Goal: Transaction & Acquisition: Purchase product/service

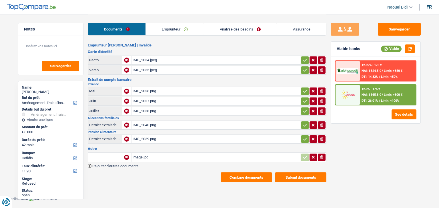
select select "movingOrInstallation"
select select "42"
select select "cofidis"
select select "42"
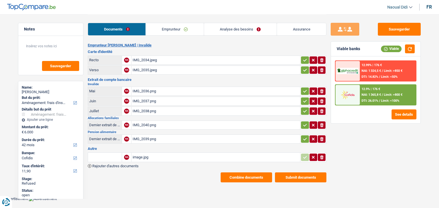
select select "48"
select select "movingOrInstallation"
select select "false"
select select "42"
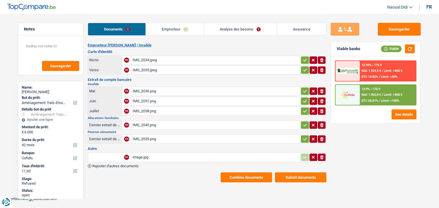
drag, startPoint x: 0, startPoint y: 0, endPoint x: 235, endPoint y: 24, distance: 235.9
click at [235, 24] on link "Analyse des besoins" at bounding box center [240, 29] width 73 height 12
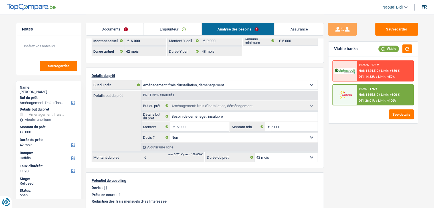
scroll to position [29, 0]
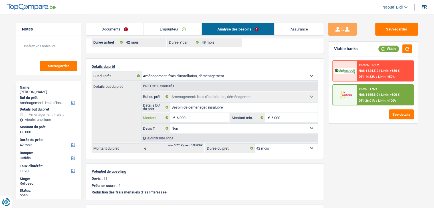
click at [187, 117] on input "6.000" at bounding box center [202, 117] width 52 height 9
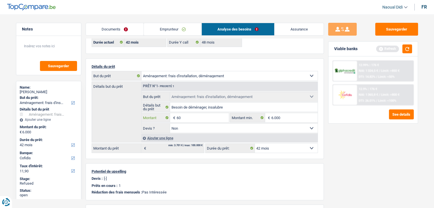
type input "6"
type input "10.001"
select select "60"
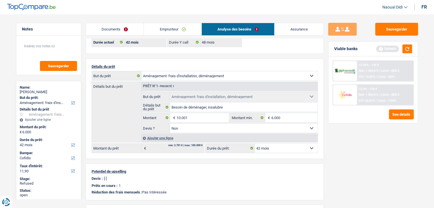
type input "10.001"
select select "60"
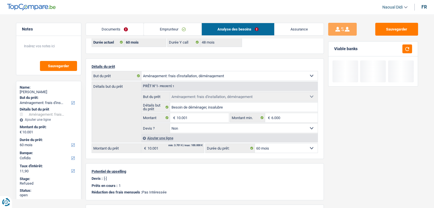
click at [369, 144] on div "Sauvegarder Viable banks" at bounding box center [373, 111] width 98 height 176
click at [161, 30] on link "Emprunteur" at bounding box center [173, 29] width 58 height 12
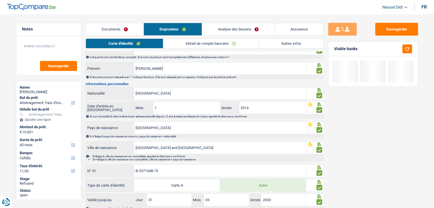
click at [120, 29] on link "Documents" at bounding box center [115, 29] width 58 height 12
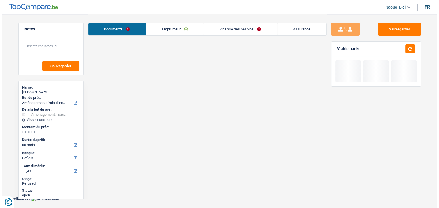
scroll to position [0, 0]
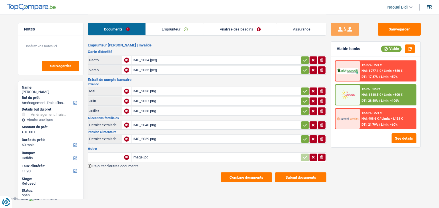
click at [305, 137] on icon "button" at bounding box center [304, 139] width 5 height 6
click at [303, 122] on icon "button" at bounding box center [304, 125] width 5 height 6
click at [301, 108] on button "button" at bounding box center [305, 111] width 8 height 7
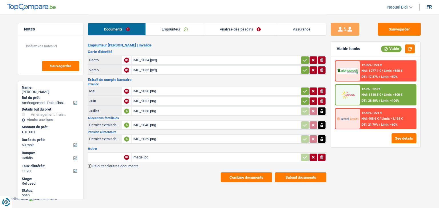
click at [303, 99] on icon "button" at bounding box center [304, 101] width 5 height 6
click at [303, 91] on icon "button" at bounding box center [305, 91] width 4 height 3
click at [303, 66] on td "ionicons-v5-e" at bounding box center [313, 70] width 26 height 9
click at [303, 53] on h3 "Carte d'identité" at bounding box center [207, 52] width 238 height 4
click at [303, 60] on icon "button" at bounding box center [305, 60] width 4 height 3
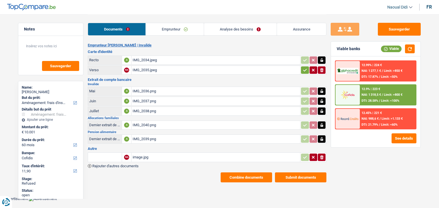
click at [302, 69] on icon "button" at bounding box center [304, 70] width 5 height 6
click at [401, 136] on button "See details" at bounding box center [403, 139] width 25 height 10
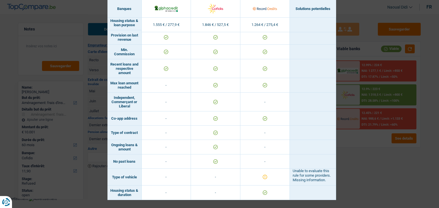
scroll to position [422, 0]
click at [362, 142] on div "Banks conditions × Banques Solutions potentielles Revenus / Charges 1.555 € / 2…" at bounding box center [219, 104] width 439 height 208
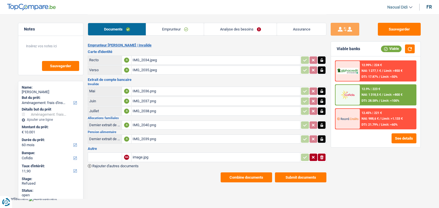
click at [371, 94] on span "NAI: 1 318,5 €" at bounding box center [370, 95] width 19 height 4
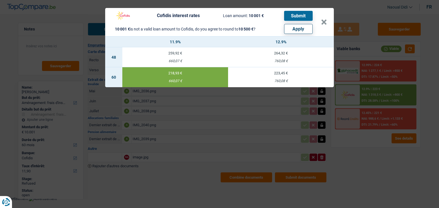
click at [300, 28] on button "Apply" at bounding box center [298, 29] width 29 height 10
type input "10.500"
select select "other"
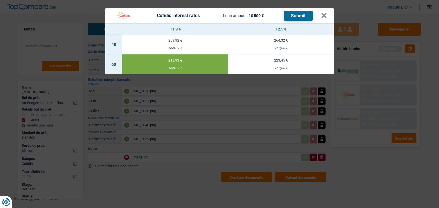
click at [301, 17] on button "Submit" at bounding box center [298, 16] width 29 height 10
click at [321, 16] on button "×" at bounding box center [324, 16] width 6 height 6
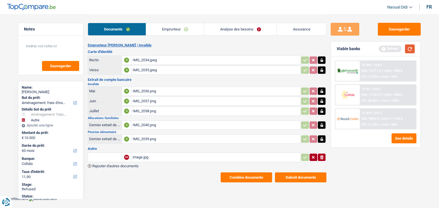
click at [410, 50] on button "button" at bounding box center [410, 49] width 10 height 9
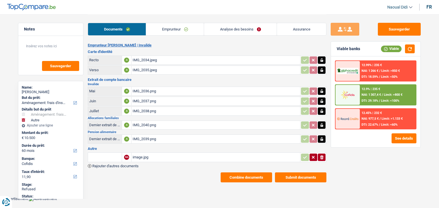
click at [255, 30] on link "Analyse des besoins" at bounding box center [240, 29] width 73 height 12
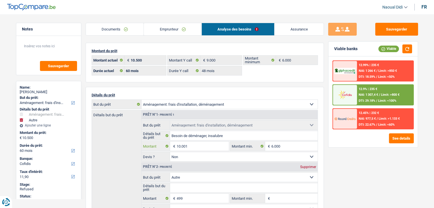
select select
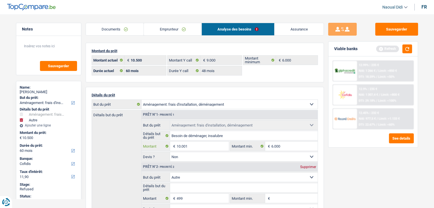
type input "1.000"
select select
type input "100"
select select
type input "10"
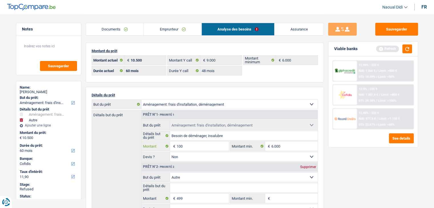
select select
type input "1"
select select
type input "7"
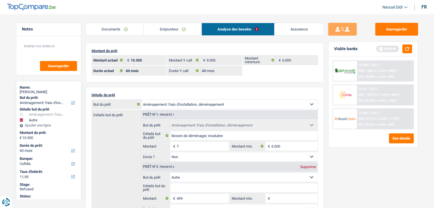
select select
type input "75"
select select
type input "750"
select select
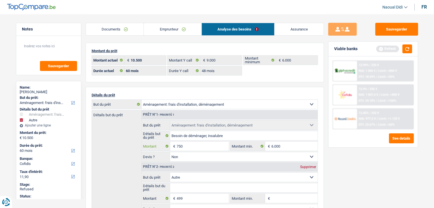
type input "7.501"
select select
type input "7.501"
type input "8.000"
select select "48"
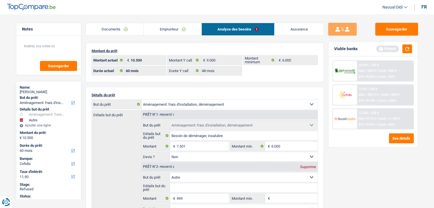
type input "8.000"
select select "48"
type input "8.000"
select select "48"
click at [352, 164] on div "Sauvegarder Viable banks Refresh 12.99% | 235 € NAI: 1 266 € / Limit: >850 € DT…" at bounding box center [373, 111] width 98 height 176
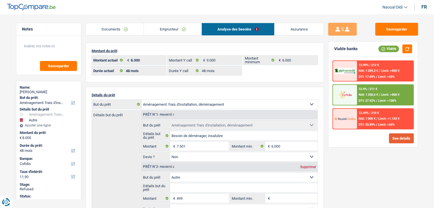
click at [399, 136] on button "See details" at bounding box center [401, 139] width 25 height 10
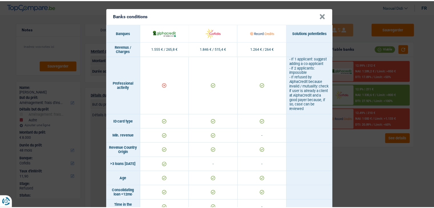
scroll to position [0, 0]
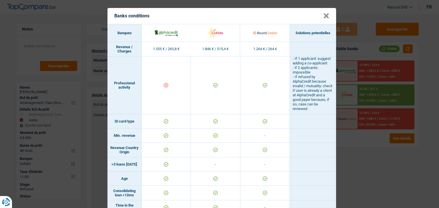
click at [366, 156] on div "Banks conditions × Banques Solutions potentielles Revenus / Charges 1.555 € / 2…" at bounding box center [219, 104] width 439 height 208
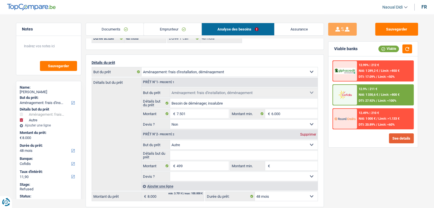
scroll to position [57, 0]
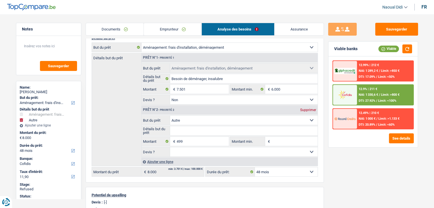
click at [272, 170] on select "12 mois 18 mois 24 mois 30 mois 36 mois 42 mois 48 mois Sélectionner une option" at bounding box center [286, 172] width 63 height 9
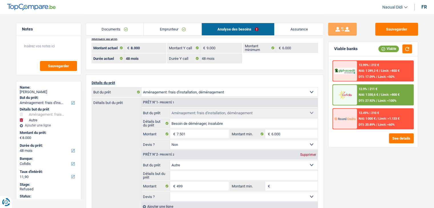
scroll to position [0, 0]
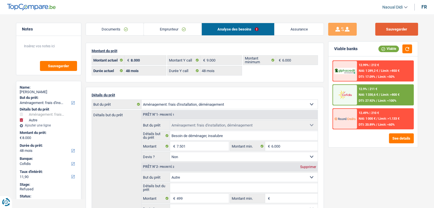
click at [385, 29] on button "Sauvegarder" at bounding box center [396, 29] width 43 height 13
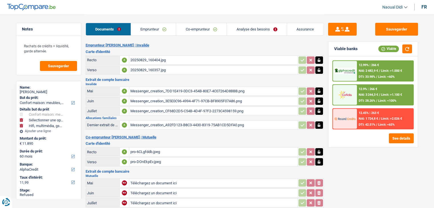
select select "household"
select select "tech"
select select "60"
select select "alphacredit"
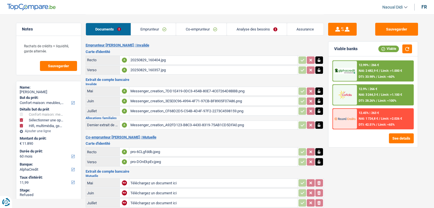
select select "applicant"
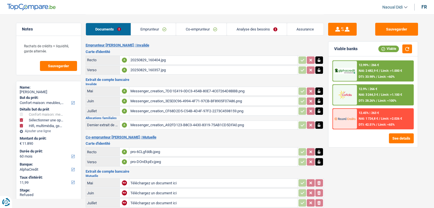
select select "60"
select select "household"
select select "tech"
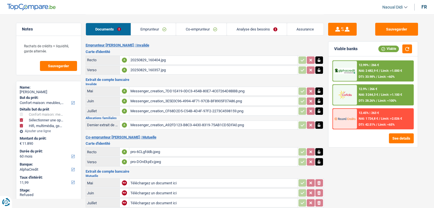
select select "60"
click at [236, 27] on link "Analyse des besoins" at bounding box center [257, 29] width 60 height 12
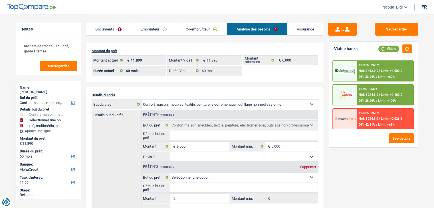
click at [374, 95] on span "NAI: 3 244,3 €" at bounding box center [368, 95] width 19 height 4
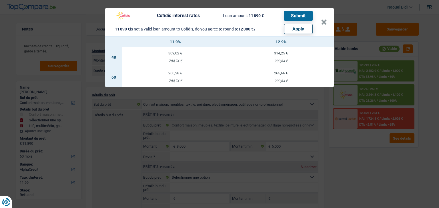
click at [301, 31] on button "Apply" at bounding box center [298, 29] width 29 height 10
select select
type input "12.000"
select select
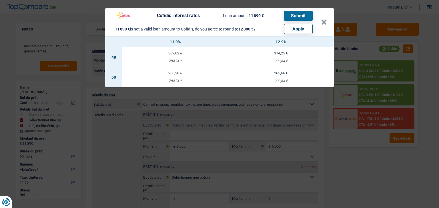
type input "12.000"
select select "other"
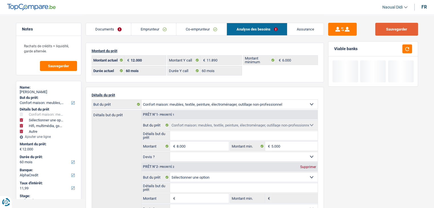
click at [399, 28] on button "Sauvegarder" at bounding box center [396, 29] width 43 height 13
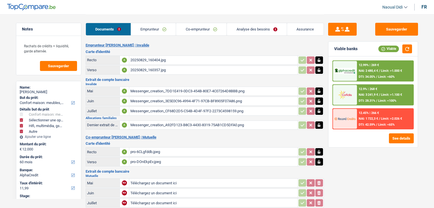
select select "household"
select select "tech"
select select "other"
select select "60"
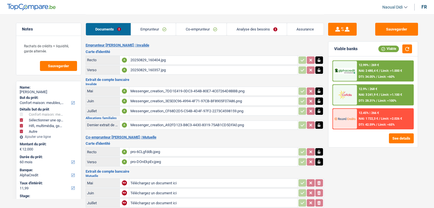
select select "alphacredit"
select select "applicant"
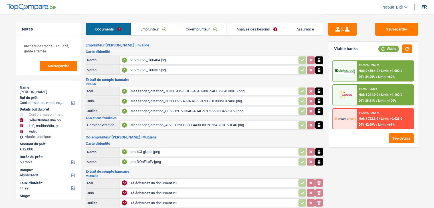
select select "applicant"
click at [370, 91] on div "12.9% | 268 € NAI: 3 241,9 € / Limit: >1.100 € DTI: 28.31% / Limit: <100%" at bounding box center [385, 95] width 56 height 20
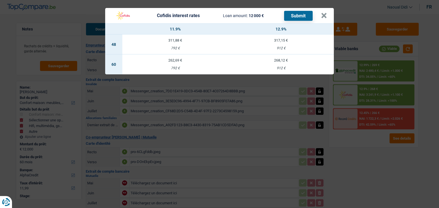
click at [284, 64] on td "268,12 € 912 €" at bounding box center [281, 65] width 106 height 20
select select "cofidis"
type input "12,90"
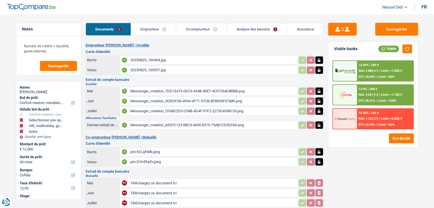
click at [381, 93] on div "NAI: 3 241,9 € / Limit: >1.100 €" at bounding box center [380, 95] width 43 height 4
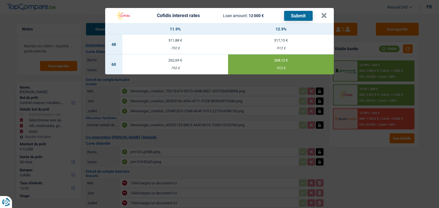
click at [300, 15] on button "Submit" at bounding box center [298, 16] width 29 height 10
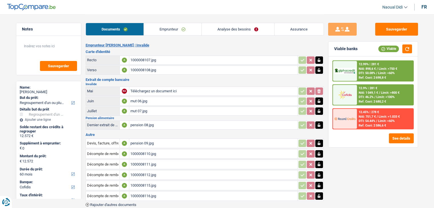
select select "refinancing"
select select "60"
select select "cofidis"
select select "60"
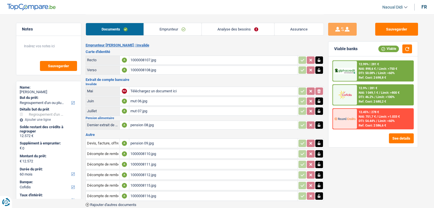
select select "60"
select select "refinancing"
select select "60"
click at [231, 30] on link "Analyse des besoins" at bounding box center [238, 29] width 73 height 12
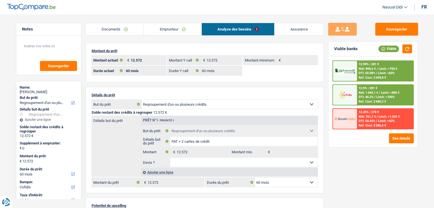
scroll to position [29, 0]
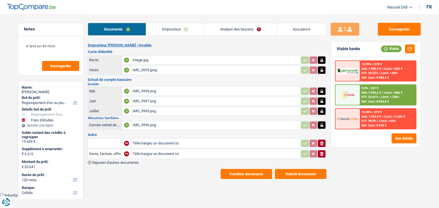
select select "refinancing"
select select "study"
select select "120"
select select "cofidis"
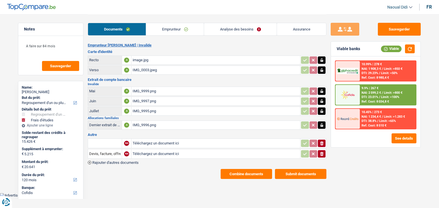
select select "120"
select select "84"
select select "refinancing"
select select "study"
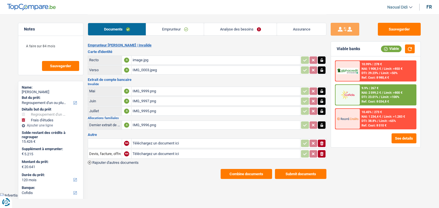
select select "false"
select select "120"
click at [222, 28] on link "Analyse des besoins" at bounding box center [240, 29] width 73 height 12
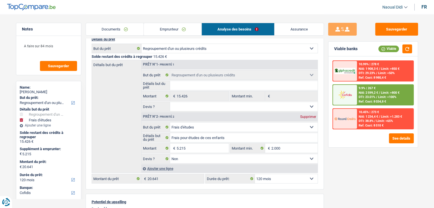
scroll to position [57, 0]
click at [195, 147] on input "5.215" at bounding box center [202, 147] width 52 height 9
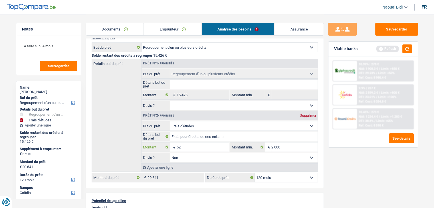
type input "5"
type input "2.000"
type input "17.426"
select select "84"
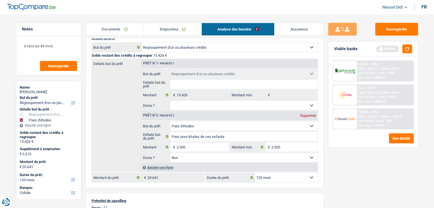
type input "17.426"
select select "84"
type input "17.426"
select select "84"
click at [400, 175] on div "Sauvegarder Viable banks Refresh 10.99% | 278 € NAI: 1 908,3 € / Limit: >850 € …" at bounding box center [373, 111] width 98 height 176
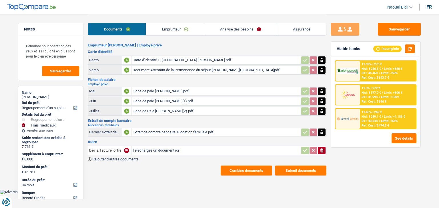
select select "refinancing"
select select "medical"
select select "84"
select select "record credits"
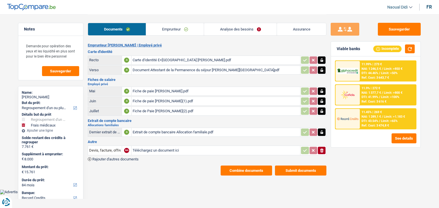
click at [239, 32] on link "Analyse des besoins" at bounding box center [240, 29] width 73 height 12
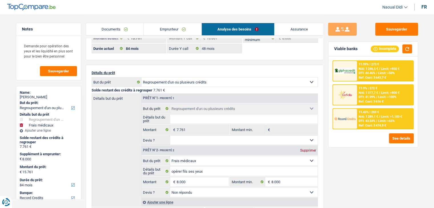
scroll to position [29, 0]
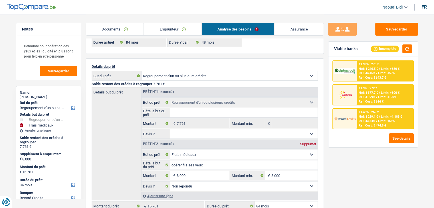
click at [178, 29] on link "Emprunteur" at bounding box center [173, 29] width 58 height 12
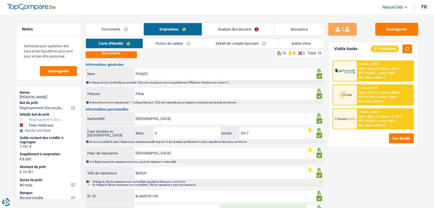
scroll to position [0, 0]
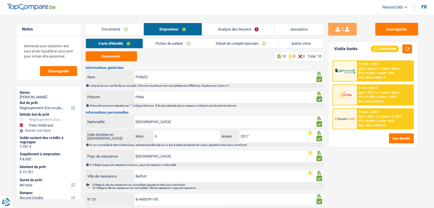
click at [184, 41] on link "Fiches de salaire" at bounding box center [173, 43] width 60 height 9
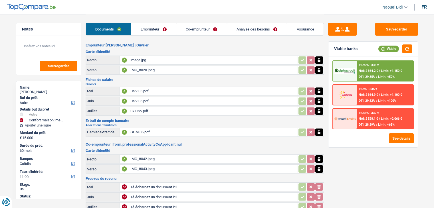
select select "other"
select select "household"
select select "60"
select select "cofidis"
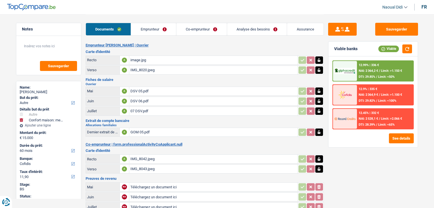
select select "applicant"
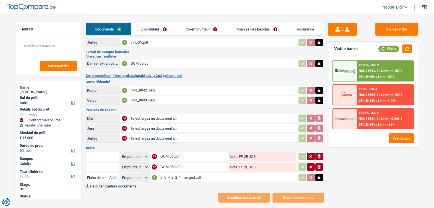
scroll to position [77, 0]
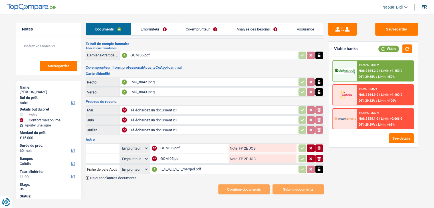
click at [154, 27] on link "Emprunteur" at bounding box center [153, 29] width 45 height 12
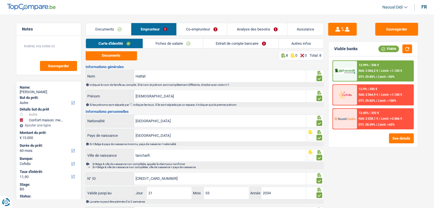
scroll to position [0, 0]
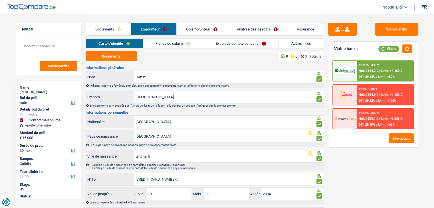
click at [188, 43] on link "Fiches de salaire" at bounding box center [173, 43] width 60 height 9
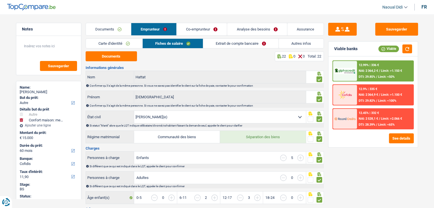
click at [109, 26] on link "Documents" at bounding box center [108, 29] width 45 height 12
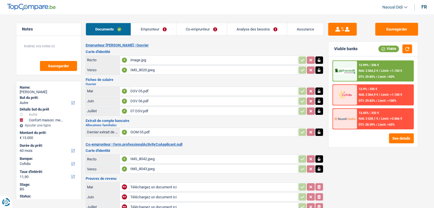
click at [203, 29] on link "Co-emprunteur" at bounding box center [201, 29] width 51 height 12
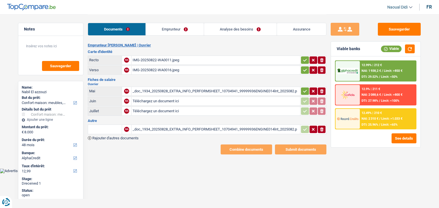
select select "household"
select select "48"
select select "alphacredit"
click at [182, 92] on div "_doc_1934_20250828_EXTRA_INFO_PERFORMSHEET_10704941_99999936ENGINE014lnt_202508…" at bounding box center [215, 91] width 166 height 9
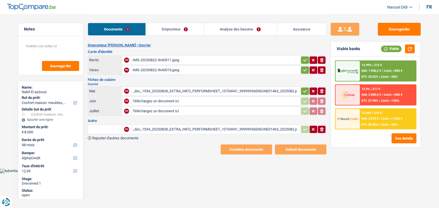
click at [178, 127] on div "_doc_1934_20250828_EXTRA_INFO_PERFORMSHEET_10704941_99999936ENGINE014lnt_202508…" at bounding box center [215, 129] width 166 height 9
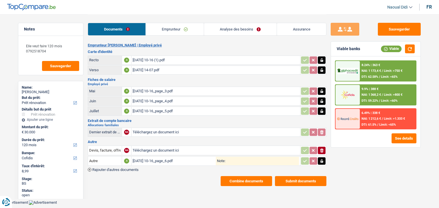
select select "renovation"
select select "120"
select select "cofidis"
click at [167, 91] on div "[DATE] 10-16_page_3.pdf" at bounding box center [215, 91] width 166 height 9
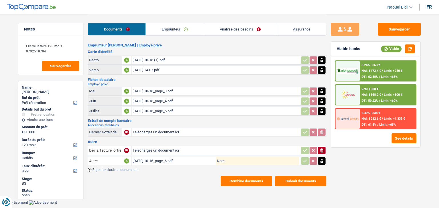
click at [146, 100] on div "[DATE] 10-16_page_4.pdf" at bounding box center [215, 101] width 166 height 9
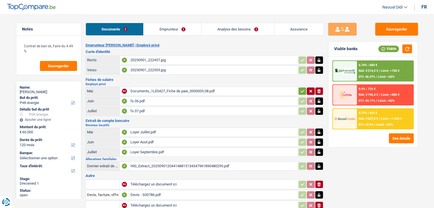
select select "energy"
select select "120"
select select "separated"
select select "BE"
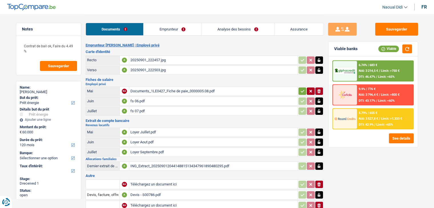
select select "privateEmployee"
select select "familyAllowances"
select select "netSalary"
select select "mealVouchers"
select select "rentalIncome"
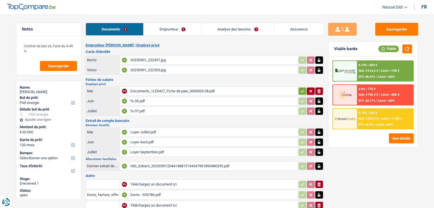
select select "BE"
click at [171, 28] on link "Emprunteur" at bounding box center [173, 29] width 58 height 12
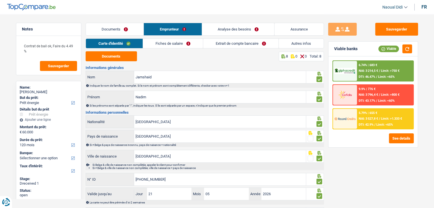
click at [176, 43] on link "Fiches de salaire" at bounding box center [173, 43] width 60 height 9
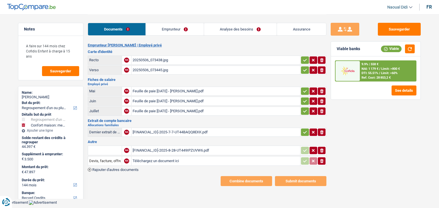
select select "refinancing"
select select "household"
select select "144"
select select "record credits"
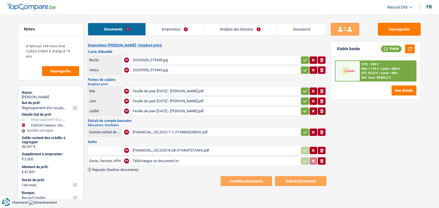
click at [162, 61] on div "20250506_073438.jpg" at bounding box center [215, 60] width 166 height 9
click at [155, 91] on div "Feuille de paie [DATE] - [PERSON_NAME].pdf" at bounding box center [215, 91] width 166 height 9
click at [158, 100] on div "Feuille de paie [DATE] - [PERSON_NAME].pdf" at bounding box center [215, 101] width 166 height 9
click at [169, 132] on div "[FINANCIAL_ID]-2025-7-7-UT44BAQQ8EKK.pdf" at bounding box center [215, 132] width 166 height 9
click at [161, 148] on div "[FINANCIAL_ID]-2025-8-28-UT449IPZUVW6.pdf" at bounding box center [215, 150] width 166 height 9
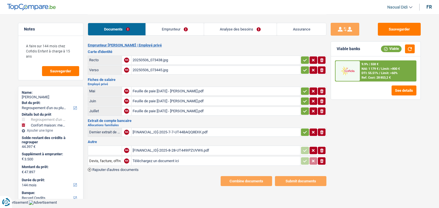
click at [168, 27] on link "Emprunteur" at bounding box center [175, 29] width 58 height 12
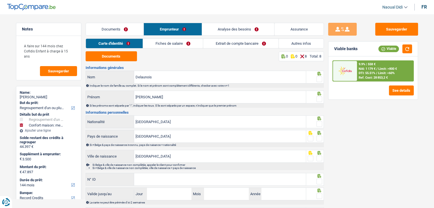
click at [160, 44] on link "Fiches de salaire" at bounding box center [173, 43] width 60 height 9
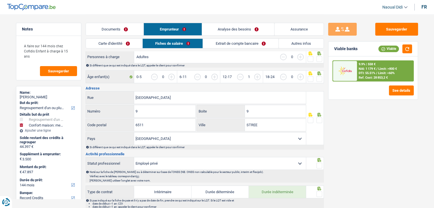
scroll to position [57, 0]
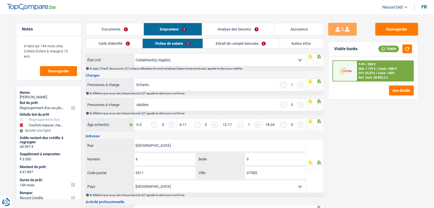
click at [109, 29] on link "Documents" at bounding box center [115, 29] width 58 height 12
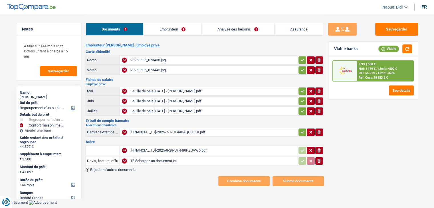
scroll to position [0, 0]
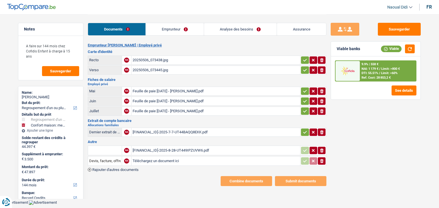
click at [303, 60] on icon "button" at bounding box center [304, 60] width 5 height 6
click at [305, 68] on icon "button" at bounding box center [304, 70] width 5 height 6
click at [304, 90] on icon "button" at bounding box center [304, 92] width 5 height 6
click at [307, 101] on button "button" at bounding box center [305, 101] width 8 height 7
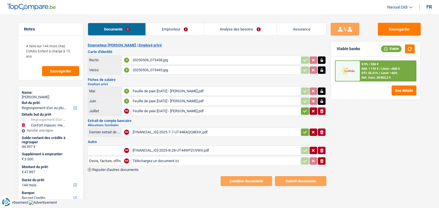
click at [303, 112] on icon "button" at bounding box center [304, 111] width 5 height 6
click at [306, 130] on icon "button" at bounding box center [304, 133] width 5 height 6
click at [185, 146] on div "BE60001663886870-2025-8-28-UT449IPZUVW6.pdf" at bounding box center [215, 150] width 166 height 9
click at [167, 28] on link "Emprunteur" at bounding box center [175, 29] width 58 height 12
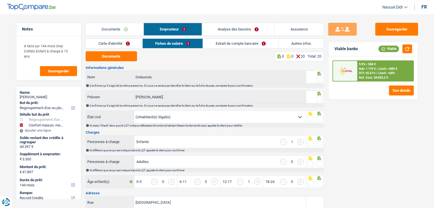
click at [112, 46] on link "Carte d'identité" at bounding box center [114, 43] width 57 height 9
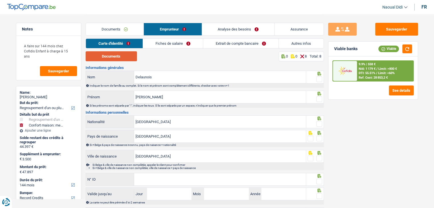
click at [109, 55] on button "Documents" at bounding box center [111, 56] width 51 height 10
click at [320, 78] on span at bounding box center [320, 80] width 6 height 6
click at [0, 0] on input "radio" at bounding box center [0, 0] width 0 height 0
click at [321, 99] on span at bounding box center [320, 99] width 6 height 6
click at [0, 0] on input "radio" at bounding box center [0, 0] width 0 height 0
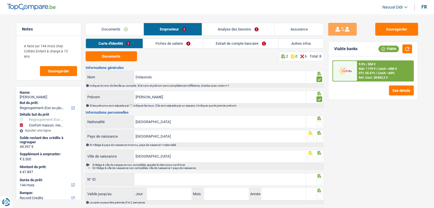
click at [317, 121] on span at bounding box center [320, 124] width 6 height 6
click at [0, 0] on input "radio" at bounding box center [0, 0] width 0 height 0
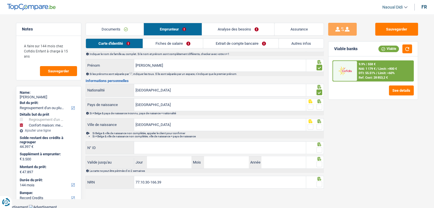
click at [318, 107] on span at bounding box center [320, 107] width 6 height 6
click at [0, 0] on input "radio" at bounding box center [0, 0] width 0 height 0
click at [318, 126] on span at bounding box center [320, 127] width 6 height 6
click at [0, 0] on input "radio" at bounding box center [0, 0] width 0 height 0
click at [158, 143] on input "N° ID" at bounding box center [220, 148] width 172 height 12
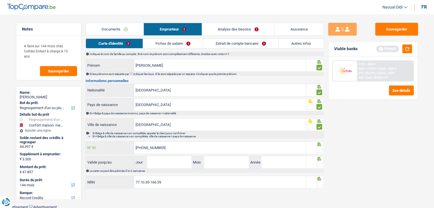
type input "592-6401122-76"
click at [318, 147] on div at bounding box center [320, 150] width 6 height 7
click at [319, 148] on span at bounding box center [320, 150] width 6 height 6
click at [0, 0] on input "radio" at bounding box center [0, 0] width 0 height 0
click at [166, 161] on input "Jour" at bounding box center [169, 162] width 45 height 12
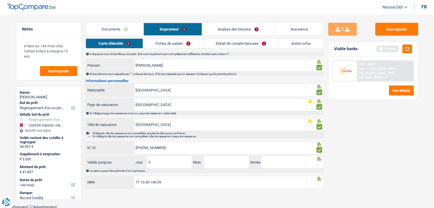
type input "05"
type input "08"
type input "2027"
drag, startPoint x: 321, startPoint y: 182, endPoint x: 319, endPoint y: 169, distance: 12.8
click at [321, 182] on span at bounding box center [320, 185] width 6 height 6
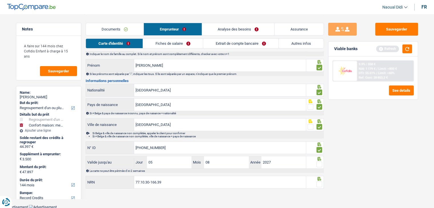
click at [0, 0] on input "radio" at bounding box center [0, 0] width 0 height 0
click at [317, 165] on span at bounding box center [320, 165] width 6 height 6
click at [0, 0] on input "radio" at bounding box center [0, 0] width 0 height 0
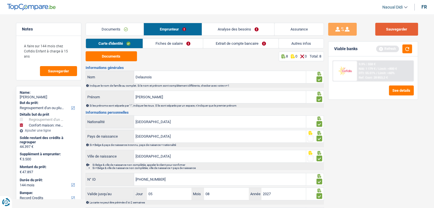
click at [402, 31] on button "Sauvegarder" at bounding box center [396, 29] width 43 height 13
click at [179, 43] on link "Fiches de salaire" at bounding box center [173, 43] width 60 height 9
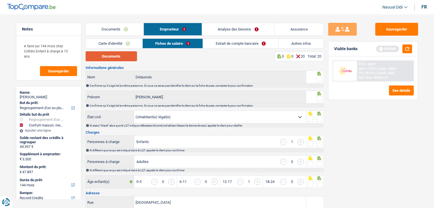
click at [115, 59] on button "Documents" at bounding box center [111, 56] width 51 height 10
click at [234, 43] on link "Extrait de compte bancaire" at bounding box center [240, 43] width 75 height 9
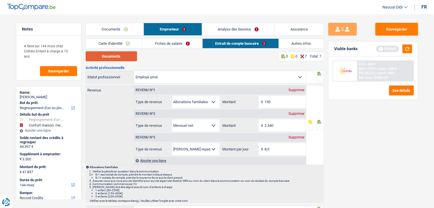
click at [93, 58] on button "Documents" at bounding box center [111, 56] width 51 height 10
click at [277, 124] on input "2.340" at bounding box center [285, 126] width 41 height 12
type input "2.482"
click at [319, 126] on span at bounding box center [320, 128] width 6 height 6
click at [0, 0] on input "radio" at bounding box center [0, 0] width 0 height 0
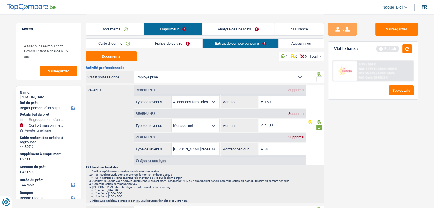
click at [317, 79] on span at bounding box center [320, 80] width 6 height 6
click at [0, 0] on input "radio" at bounding box center [0, 0] width 0 height 0
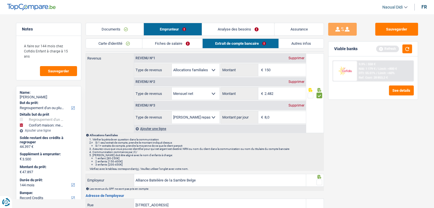
scroll to position [86, 0]
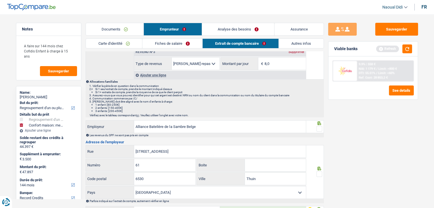
click at [321, 128] on span at bounding box center [320, 129] width 6 height 6
click at [0, 0] on input "radio" at bounding box center [0, 0] width 0 height 0
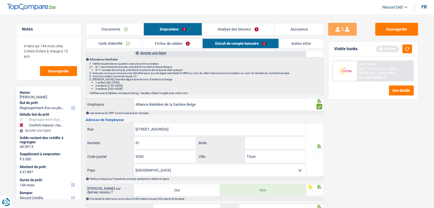
scroll to position [114, 0]
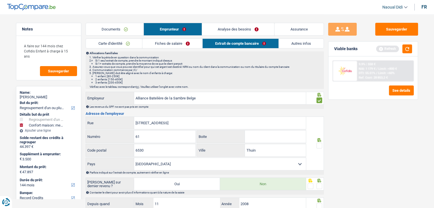
click at [320, 144] on span at bounding box center [320, 146] width 6 height 6
click at [0, 0] on input "radio" at bounding box center [0, 0] width 0 height 0
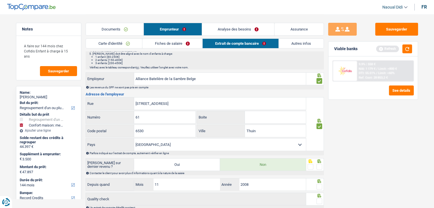
scroll to position [143, 0]
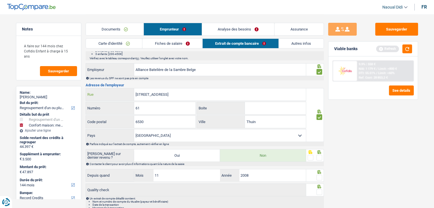
click at [179, 94] on input "Rue 't Serstevens 61B" at bounding box center [220, 95] width 172 height 12
drag, startPoint x: 177, startPoint y: 96, endPoint x: 97, endPoint y: 85, distance: 80.4
click at [97, 85] on div "Activité professionnelle Ouvrier Employé privé Employé public Invalide Indépend…" at bounding box center [205, 69] width 238 height 293
paste input "T Serstevens,"
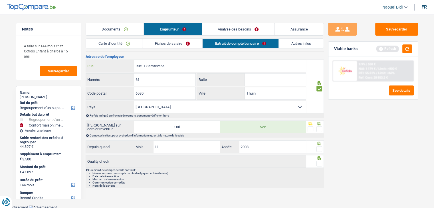
type input "Rue 'T Serstevens,"
click at [320, 129] on span at bounding box center [320, 129] width 6 height 6
click at [0, 0] on input "radio" at bounding box center [0, 0] width 0 height 0
click at [320, 147] on span at bounding box center [320, 149] width 6 height 6
click at [0, 0] on input "radio" at bounding box center [0, 0] width 0 height 0
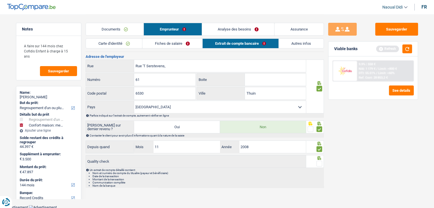
click at [321, 165] on span at bounding box center [320, 164] width 6 height 6
click at [0, 0] on input "radio" at bounding box center [0, 0] width 0 height 0
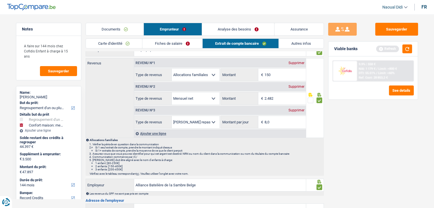
scroll to position [0, 0]
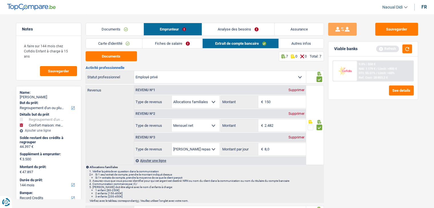
click at [165, 42] on link "Fiches de salaire" at bounding box center [172, 43] width 60 height 9
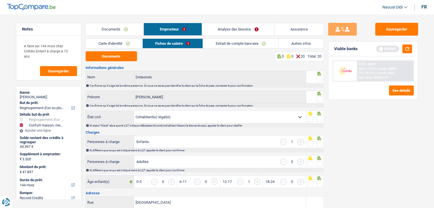
click at [319, 77] on span at bounding box center [320, 80] width 6 height 6
click at [0, 0] on input "radio" at bounding box center [0, 0] width 0 height 0
click at [319, 100] on span at bounding box center [320, 99] width 6 height 6
click at [0, 0] on input "radio" at bounding box center [0, 0] width 0 height 0
click at [318, 120] on span at bounding box center [320, 119] width 6 height 6
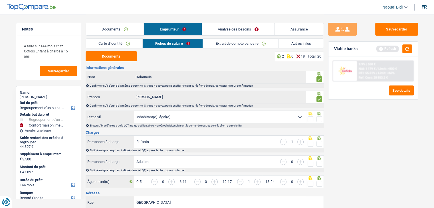
click at [0, 0] on input "radio" at bounding box center [0, 0] width 0 height 0
click at [320, 143] on span at bounding box center [320, 144] width 6 height 6
click at [0, 0] on input "radio" at bounding box center [0, 0] width 0 height 0
click at [322, 162] on span at bounding box center [320, 164] width 6 height 6
click at [0, 0] on input "radio" at bounding box center [0, 0] width 0 height 0
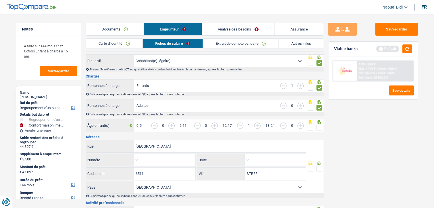
scroll to position [57, 0]
click at [321, 128] on span at bounding box center [320, 127] width 6 height 6
click at [0, 0] on input "radio" at bounding box center [0, 0] width 0 height 0
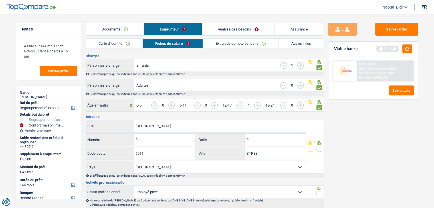
scroll to position [86, 0]
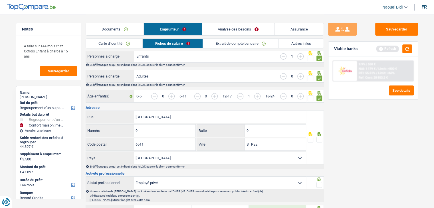
click at [320, 140] on span at bounding box center [320, 140] width 6 height 6
click at [0, 0] on input "radio" at bounding box center [0, 0] width 0 height 0
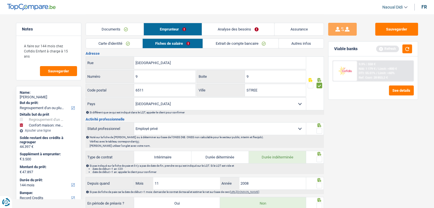
scroll to position [143, 0]
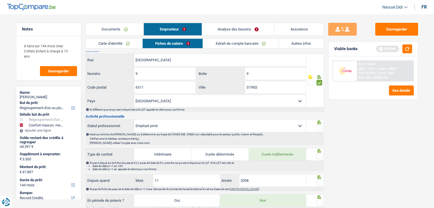
click at [319, 125] on span at bounding box center [320, 128] width 6 height 6
click at [0, 0] on input "radio" at bounding box center [0, 0] width 0 height 0
click at [319, 154] on span at bounding box center [320, 157] width 6 height 6
click at [0, 0] on input "radio" at bounding box center [0, 0] width 0 height 0
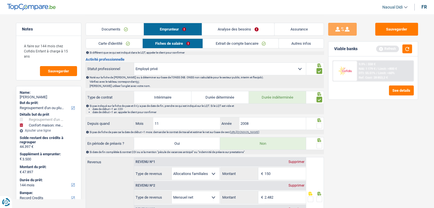
click at [320, 123] on span at bounding box center [320, 126] width 6 height 6
click at [0, 0] on input "radio" at bounding box center [0, 0] width 0 height 0
click at [322, 143] on span at bounding box center [320, 146] width 6 height 6
click at [0, 0] on input "radio" at bounding box center [0, 0] width 0 height 0
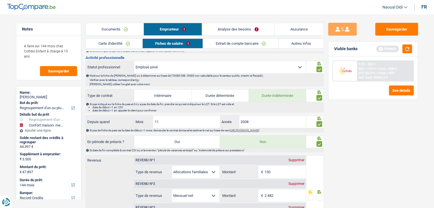
scroll to position [285, 0]
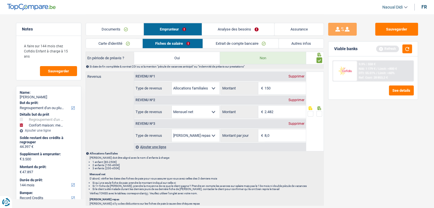
click at [318, 114] on span at bounding box center [320, 114] width 6 height 6
click at [0, 0] on input "radio" at bounding box center [0, 0] width 0 height 0
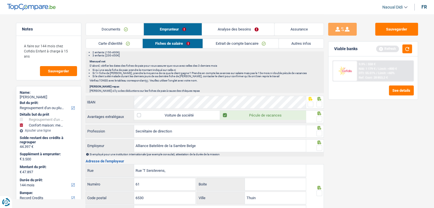
scroll to position [400, 0]
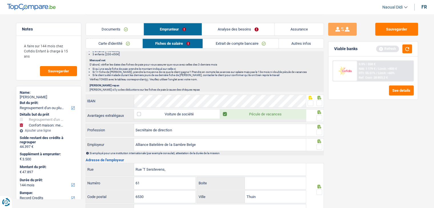
click at [319, 100] on span at bounding box center [320, 103] width 6 height 6
click at [0, 0] on input "radio" at bounding box center [0, 0] width 0 height 0
click at [319, 117] on span at bounding box center [320, 118] width 6 height 6
click at [0, 0] on input "radio" at bounding box center [0, 0] width 0 height 0
click at [317, 130] on span at bounding box center [320, 133] width 6 height 6
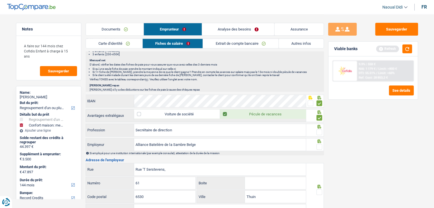
click at [0, 0] on input "radio" at bounding box center [0, 0] width 0 height 0
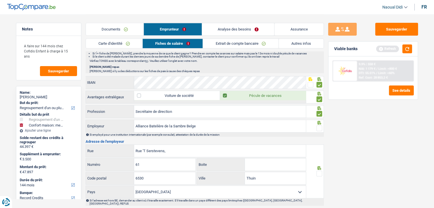
scroll to position [428, 0]
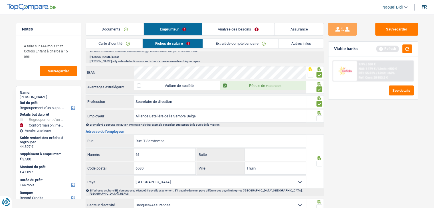
click at [317, 116] on span at bounding box center [320, 119] width 6 height 6
click at [0, 0] on input "radio" at bounding box center [0, 0] width 0 height 0
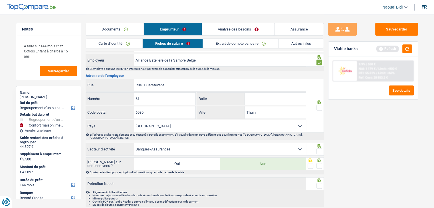
scroll to position [485, 0]
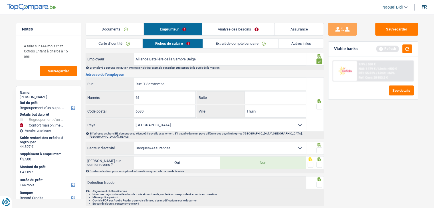
click at [318, 104] on span at bounding box center [320, 107] width 6 height 6
click at [0, 0] on input "radio" at bounding box center [0, 0] width 0 height 0
click at [321, 148] on span at bounding box center [320, 151] width 6 height 6
click at [0, 0] on input "radio" at bounding box center [0, 0] width 0 height 0
click at [320, 162] on span at bounding box center [320, 165] width 6 height 6
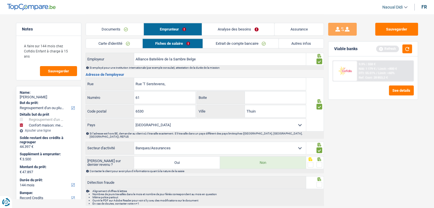
click at [0, 0] on input "radio" at bounding box center [0, 0] width 0 height 0
click at [320, 182] on span at bounding box center [320, 185] width 6 height 6
click at [0, 0] on input "radio" at bounding box center [0, 0] width 0 height 0
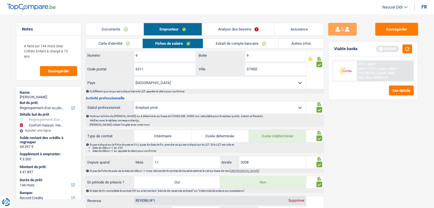
scroll to position [114, 0]
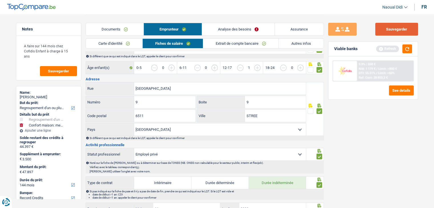
click at [397, 29] on button "Sauvegarder" at bounding box center [396, 29] width 43 height 13
click at [232, 30] on link "Analyse des besoins" at bounding box center [238, 29] width 72 height 12
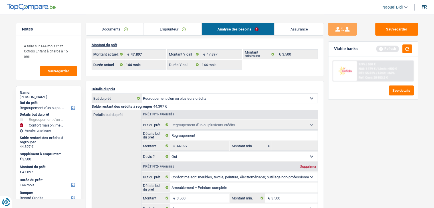
scroll to position [0, 0]
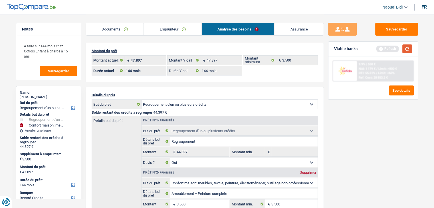
click at [407, 51] on button "button" at bounding box center [408, 49] width 10 height 9
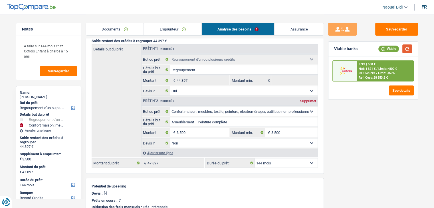
scroll to position [86, 0]
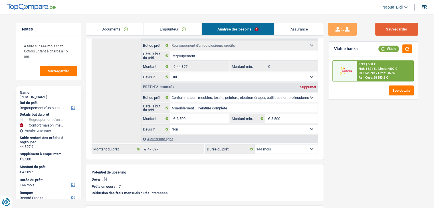
click at [389, 31] on button "Sauvegarder" at bounding box center [396, 29] width 43 height 13
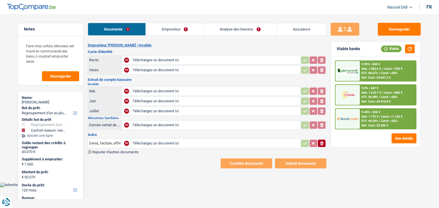
select select "refinancing"
select select "household"
select select "120"
click at [147, 59] on input "Téléchargez un document ici" at bounding box center [215, 60] width 166 height 9
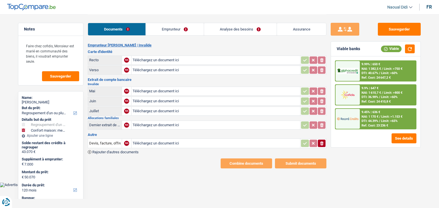
type input "C:\fakepath\1000016060.jpg"
click at [148, 70] on input "Téléchargez un document ici" at bounding box center [215, 70] width 166 height 9
type input "C:\fakepath\1000016062.jpg"
click at [186, 4] on header "Naoual Didi Se déconnecter fr" at bounding box center [219, 7] width 439 height 15
click at [160, 89] on input "Téléchargez un document ici" at bounding box center [215, 91] width 166 height 9
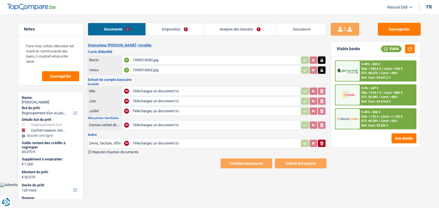
type input "C:\fakepath\SOLIDARI 06.png"
click at [142, 101] on input "Téléchargez un document ici" at bounding box center [215, 101] width 166 height 9
type input "C:\fakepath\SOLIDARIS 07.png"
click at [146, 111] on input "Téléchargez un document ici" at bounding box center [215, 111] width 166 height 9
type input "C:\fakepath\SOLIDARIS 08.png"
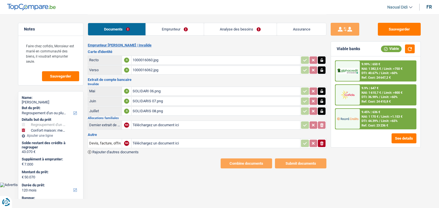
click at [146, 124] on input "Téléchargez un document ici" at bounding box center [215, 125] width 166 height 9
type input "C:\fakepath\ALLOCS 08.png"
click at [147, 141] on input "Téléchargez un document ici" at bounding box center [215, 143] width 166 height 9
type input "C:\fakepath\ALLOCS 07.png"
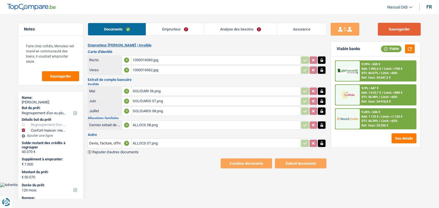
click at [389, 29] on button "Sauvegarder" at bounding box center [398, 29] width 43 height 13
click at [165, 30] on link "Emprunteur" at bounding box center [175, 29] width 58 height 12
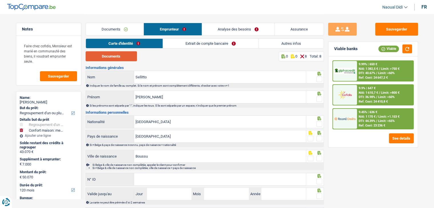
click at [128, 54] on button "Documents" at bounding box center [111, 56] width 51 height 10
click at [319, 79] on span at bounding box center [320, 80] width 6 height 6
click at [0, 0] on input "radio" at bounding box center [0, 0] width 0 height 0
click at [320, 98] on span at bounding box center [320, 99] width 6 height 6
click at [0, 0] on input "radio" at bounding box center [0, 0] width 0 height 0
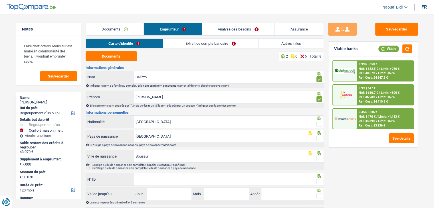
click at [319, 125] on span at bounding box center [320, 124] width 6 height 6
click at [0, 0] on input "radio" at bounding box center [0, 0] width 0 height 0
click at [319, 138] on span at bounding box center [320, 139] width 6 height 6
click at [0, 0] on input "radio" at bounding box center [0, 0] width 0 height 0
click at [319, 156] on span at bounding box center [320, 159] width 6 height 6
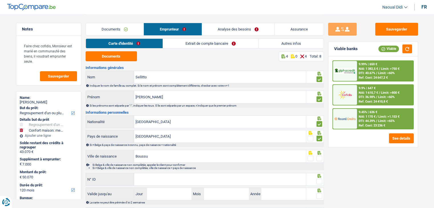
click at [0, 0] on input "radio" at bounding box center [0, 0] width 0 height 0
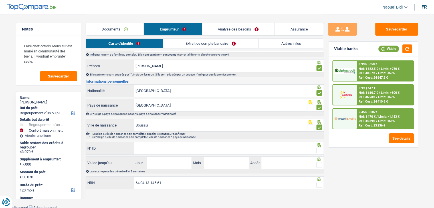
scroll to position [32, 0]
click at [168, 146] on input "N° ID" at bounding box center [220, 148] width 172 height 12
paste input "592-7195688-18"
drag, startPoint x: 168, startPoint y: 146, endPoint x: 166, endPoint y: 128, distance: 18.1
click at [168, 141] on div "Informations générales Sellitto Nom Indiquer le nom de famille au complet. Si l…" at bounding box center [205, 112] width 238 height 156
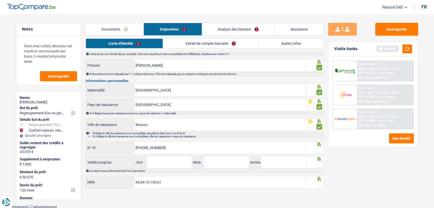
type input "592-7195688-18"
click at [162, 161] on input "Jour" at bounding box center [169, 162] width 45 height 12
type input "21"
type input "12"
type input "2027"
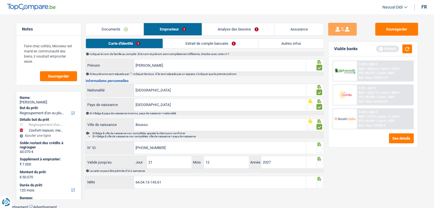
drag, startPoint x: 321, startPoint y: 183, endPoint x: 319, endPoint y: 172, distance: 10.9
click at [321, 183] on span at bounding box center [320, 185] width 6 height 6
click at [0, 0] on input "radio" at bounding box center [0, 0] width 0 height 0
click at [319, 162] on span at bounding box center [320, 165] width 6 height 6
click at [0, 0] on input "radio" at bounding box center [0, 0] width 0 height 0
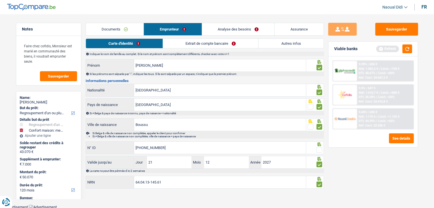
click at [321, 148] on span at bounding box center [320, 150] width 6 height 6
click at [0, 0] on input "radio" at bounding box center [0, 0] width 0 height 0
click at [394, 28] on button "Sauvegarder" at bounding box center [396, 29] width 43 height 13
click at [210, 44] on link "Extrait de compte bancaire" at bounding box center [210, 43] width 95 height 9
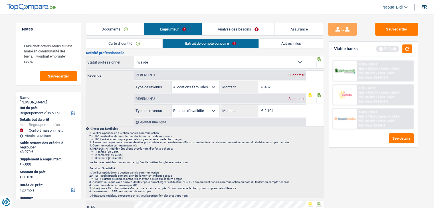
scroll to position [0, 0]
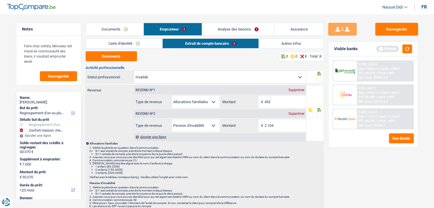
click at [298, 89] on div "Supprimer" at bounding box center [296, 90] width 19 height 3
select select "disabilityPension"
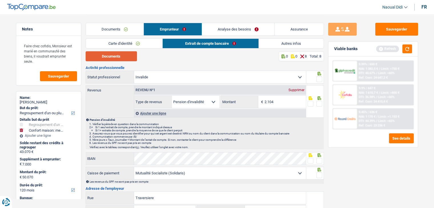
click at [121, 53] on button "Documents" at bounding box center [111, 56] width 51 height 10
click at [111, 27] on link "Documents" at bounding box center [115, 29] width 58 height 12
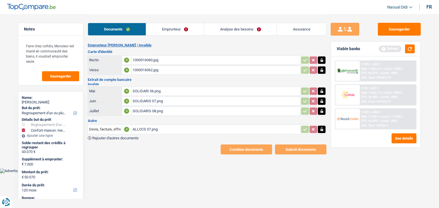
click at [184, 27] on link "Emprunteur" at bounding box center [175, 29] width 58 height 12
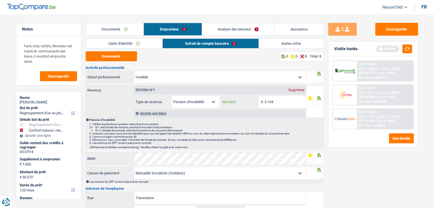
click at [279, 100] on input "2.104" at bounding box center [285, 102] width 41 height 12
type input "2.067"
click at [320, 80] on span at bounding box center [320, 80] width 6 height 6
click at [0, 0] on input "radio" at bounding box center [0, 0] width 0 height 0
click at [319, 102] on span at bounding box center [320, 104] width 6 height 6
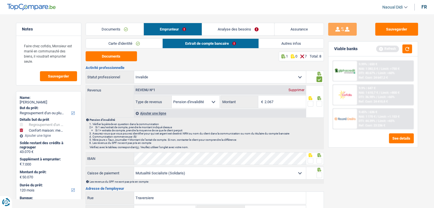
click at [0, 0] on input "radio" at bounding box center [0, 0] width 0 height 0
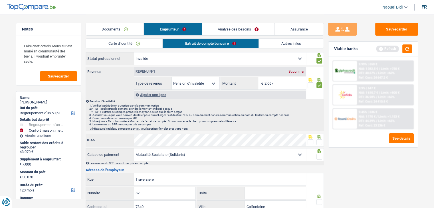
scroll to position [29, 0]
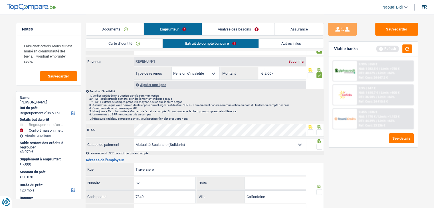
click at [310, 131] on span at bounding box center [311, 133] width 6 height 6
click at [0, 0] on input "radio" at bounding box center [0, 0] width 0 height 0
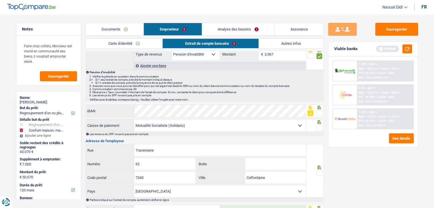
scroll to position [57, 0]
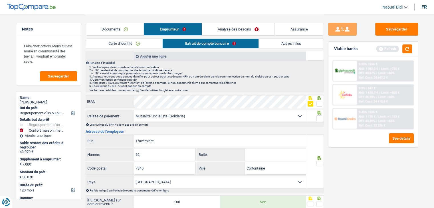
drag, startPoint x: 321, startPoint y: 117, endPoint x: 321, endPoint y: 121, distance: 4.0
click at [321, 117] on span at bounding box center [320, 119] width 6 height 6
click at [0, 0] on input "radio" at bounding box center [0, 0] width 0 height 0
click at [319, 162] on span at bounding box center [320, 164] width 6 height 6
click at [0, 0] on input "radio" at bounding box center [0, 0] width 0 height 0
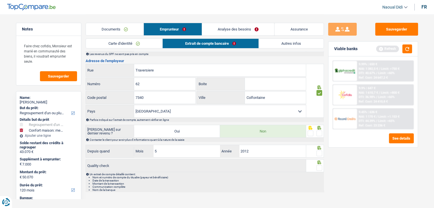
scroll to position [132, 0]
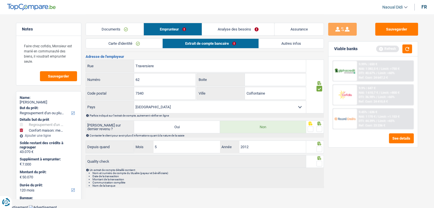
click at [318, 128] on span at bounding box center [320, 129] width 6 height 6
click at [0, 0] on input "radio" at bounding box center [0, 0] width 0 height 0
click at [319, 146] on span at bounding box center [320, 149] width 6 height 6
click at [0, 0] on input "radio" at bounding box center [0, 0] width 0 height 0
click at [320, 163] on span at bounding box center [320, 164] width 6 height 6
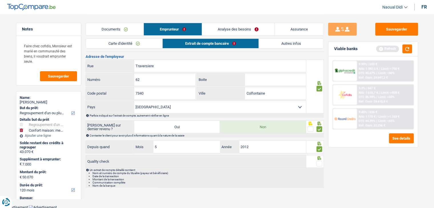
click at [0, 0] on input "radio" at bounding box center [0, 0] width 0 height 0
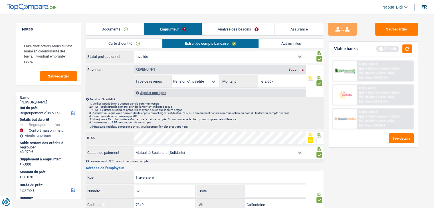
scroll to position [0, 0]
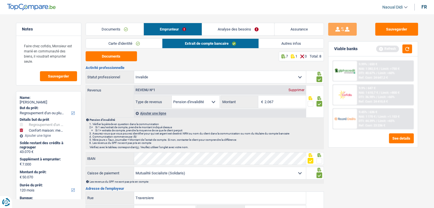
click at [218, 27] on link "Analyse des besoins" at bounding box center [238, 29] width 73 height 12
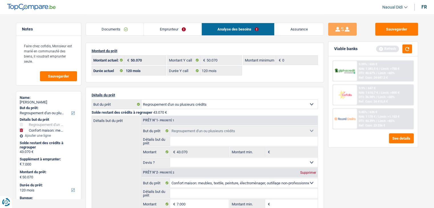
click at [172, 27] on link "Emprunteur" at bounding box center [173, 29] width 58 height 12
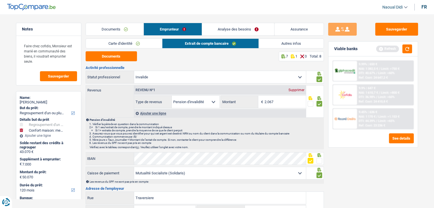
click at [136, 41] on link "Carte d'identité" at bounding box center [124, 43] width 77 height 9
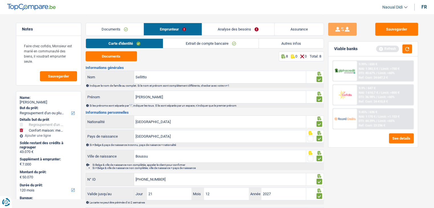
click at [195, 45] on link "Extrait de compte bancaire" at bounding box center [210, 43] width 95 height 9
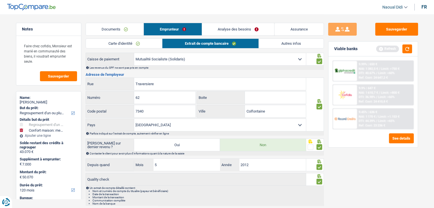
scroll to position [132, 0]
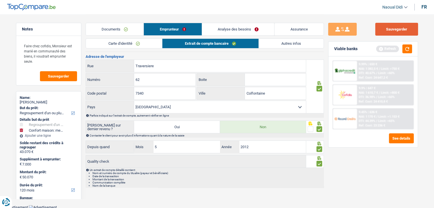
click at [405, 29] on button "Sauvegarder" at bounding box center [396, 29] width 43 height 13
click at [405, 47] on button "button" at bounding box center [408, 49] width 10 height 9
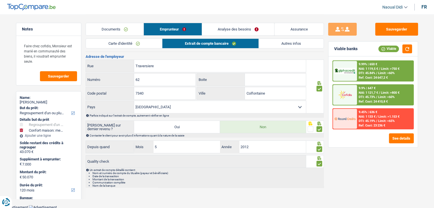
click at [279, 45] on link "Autres infos" at bounding box center [291, 43] width 65 height 9
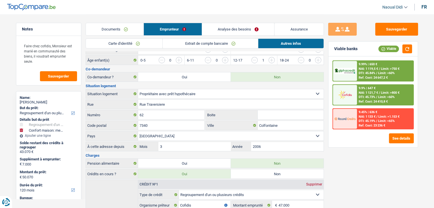
scroll to position [104, 0]
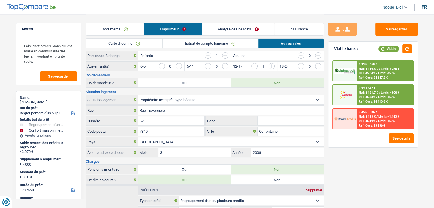
click at [235, 28] on link "Analyse des besoins" at bounding box center [238, 29] width 73 height 12
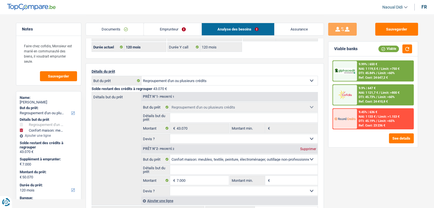
scroll to position [0, 0]
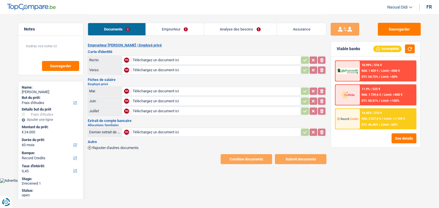
select select "study"
select select "60"
select select "record credits"
click at [145, 56] on input "Téléchargez un document ici" at bounding box center [215, 60] width 166 height 9
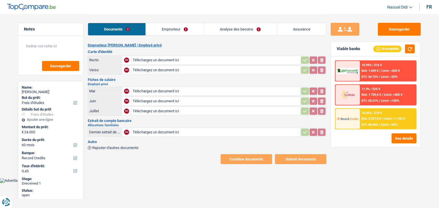
type input "C:\fakepath\IMG_4577.jpg"
click at [148, 69] on input "Téléchargez un document ici" at bounding box center [215, 70] width 166 height 9
type input "C:\fakepath\IMG_4578.jpg"
click at [151, 90] on input "Téléchargez un document ici" at bounding box center [215, 91] width 166 height 9
type input "C:\fakepath\IMG_4879.PNG"
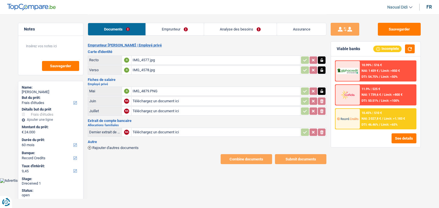
click at [160, 99] on input "Téléchargez un document ici" at bounding box center [215, 101] width 166 height 9
type input "C:\fakepath\IMG_4880.PNG"
click at [147, 109] on input "Téléchargez un document ici" at bounding box center [215, 111] width 166 height 9
type input "C:\fakepath\IMG_4881.PNG"
click at [157, 129] on input "Téléchargez un document ici" at bounding box center [215, 132] width 166 height 9
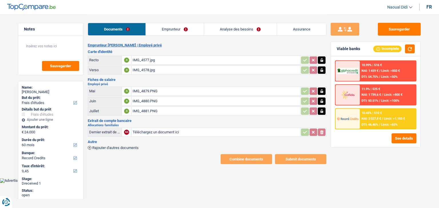
type input "C:\fakepath\ALL F.jpeg"
click at [390, 31] on button "Sauvegarder" at bounding box center [398, 29] width 43 height 13
click at [171, 29] on link "Emprunteur" at bounding box center [175, 29] width 58 height 12
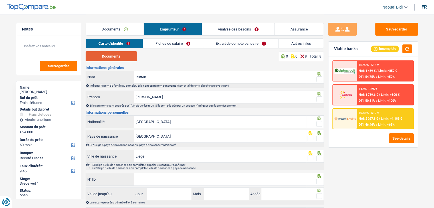
click at [116, 59] on button "Documents" at bounding box center [111, 56] width 51 height 10
click at [319, 78] on span at bounding box center [320, 80] width 6 height 6
click at [0, 0] on input "radio" at bounding box center [0, 0] width 0 height 0
click at [321, 96] on span at bounding box center [320, 99] width 6 height 6
click at [0, 0] on input "radio" at bounding box center [0, 0] width 0 height 0
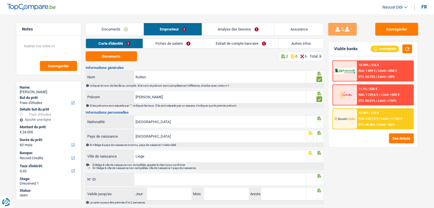
drag, startPoint x: 321, startPoint y: 122, endPoint x: 319, endPoint y: 126, distance: 3.8
click at [321, 122] on span at bounding box center [320, 124] width 6 height 6
click at [0, 0] on input "radio" at bounding box center [0, 0] width 0 height 0
click at [318, 140] on span at bounding box center [320, 139] width 6 height 6
click at [0, 0] on input "radio" at bounding box center [0, 0] width 0 height 0
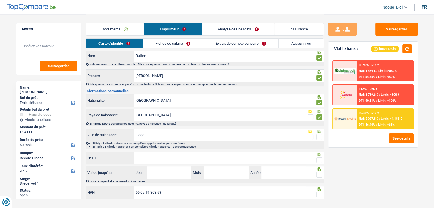
scroll to position [32, 0]
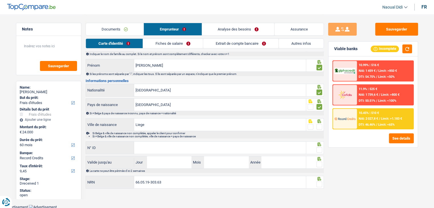
click at [320, 128] on span at bounding box center [320, 127] width 6 height 6
click at [0, 0] on input "radio" at bounding box center [0, 0] width 0 height 0
click at [170, 143] on input "N° ID" at bounding box center [220, 148] width 172 height 12
paste input "595-1052478-46"
click at [170, 143] on input "N° ID" at bounding box center [220, 148] width 172 height 12
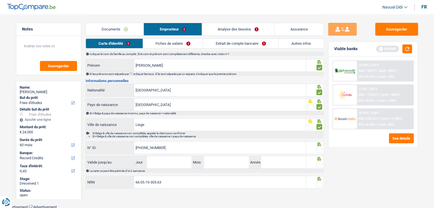
type input "595-1052478-46"
click at [155, 162] on input "Jour" at bounding box center [169, 162] width 45 height 12
type input "01"
type input "08"
click at [290, 161] on input "Année" at bounding box center [284, 162] width 45 height 12
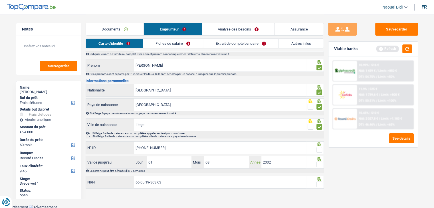
type input "2032"
drag, startPoint x: 317, startPoint y: 184, endPoint x: 316, endPoint y: 174, distance: 10.9
click at [317, 184] on span at bounding box center [320, 185] width 6 height 6
click at [0, 0] on input "radio" at bounding box center [0, 0] width 0 height 0
click at [320, 164] on span at bounding box center [320, 165] width 6 height 6
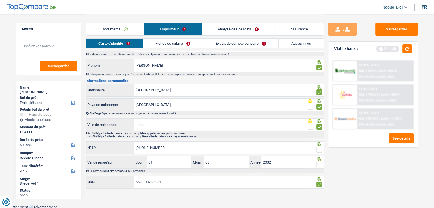
click at [0, 0] on input "radio" at bounding box center [0, 0] width 0 height 0
click at [319, 151] on span at bounding box center [320, 150] width 6 height 6
click at [0, 0] on input "radio" at bounding box center [0, 0] width 0 height 0
click at [392, 31] on button "Sauvegarder" at bounding box center [396, 29] width 43 height 13
click at [177, 44] on link "Fiches de salaire" at bounding box center [173, 43] width 60 height 9
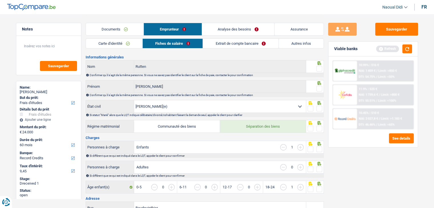
scroll to position [0, 0]
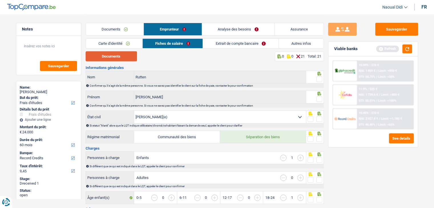
click at [112, 51] on button "Documents" at bounding box center [111, 56] width 51 height 10
click at [320, 80] on span at bounding box center [320, 80] width 6 height 6
click at [0, 0] on input "radio" at bounding box center [0, 0] width 0 height 0
click at [320, 99] on span at bounding box center [320, 99] width 6 height 6
click at [0, 0] on input "radio" at bounding box center [0, 0] width 0 height 0
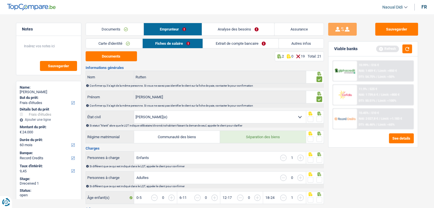
scroll to position [29, 0]
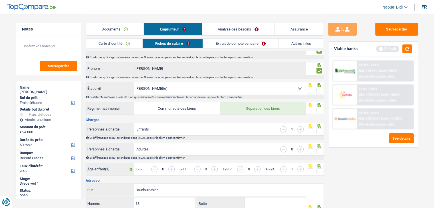
click at [283, 130] on input "button" at bounding box center [283, 129] width 6 height 6
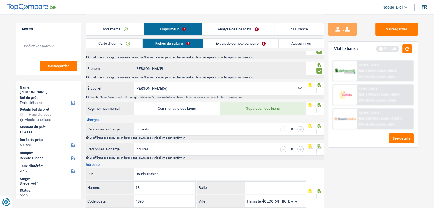
click at [302, 129] on input "button" at bounding box center [300, 129] width 6 height 6
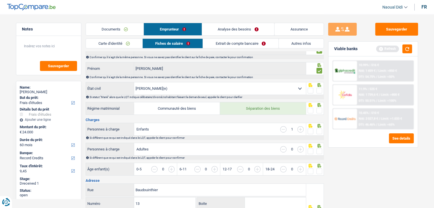
click at [302, 129] on input "button" at bounding box center [300, 129] width 6 height 6
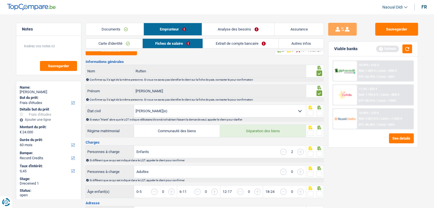
scroll to position [0, 0]
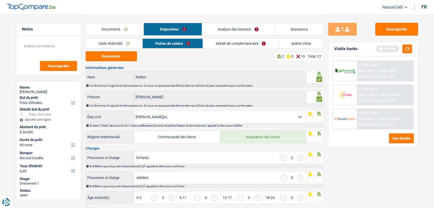
click at [318, 118] on span at bounding box center [320, 119] width 6 height 6
click at [0, 0] on input "radio" at bounding box center [0, 0] width 0 height 0
click at [320, 138] on span at bounding box center [320, 139] width 6 height 6
click at [0, 0] on input "radio" at bounding box center [0, 0] width 0 height 0
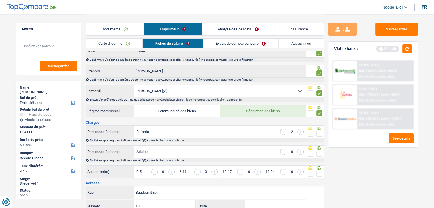
scroll to position [57, 0]
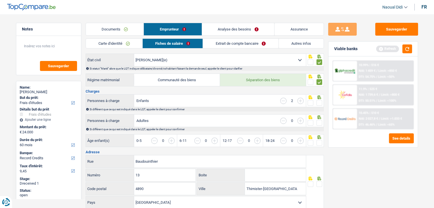
click at [319, 102] on span at bounding box center [320, 103] width 6 height 6
click at [0, 0] on input "radio" at bounding box center [0, 0] width 0 height 0
click at [318, 124] on span at bounding box center [320, 123] width 6 height 6
click at [0, 0] on input "radio" at bounding box center [0, 0] width 0 height 0
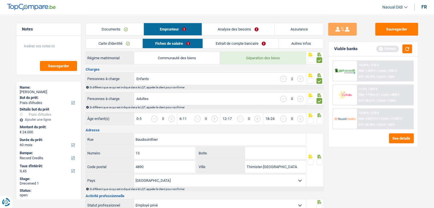
scroll to position [114, 0]
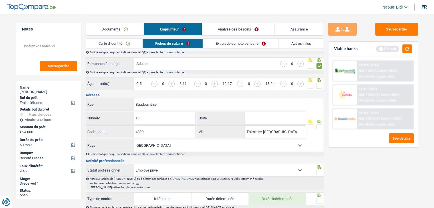
click at [319, 87] on span at bounding box center [320, 86] width 6 height 6
click at [0, 0] on input "radio" at bounding box center [0, 0] width 0 height 0
click at [320, 127] on span at bounding box center [320, 127] width 6 height 6
click at [0, 0] on input "radio" at bounding box center [0, 0] width 0 height 0
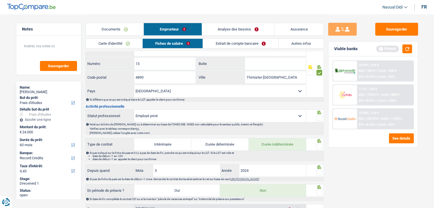
scroll to position [171, 0]
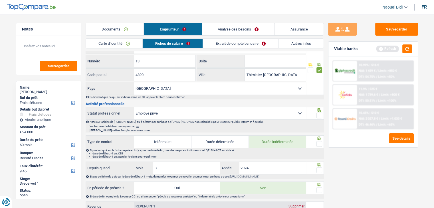
click at [317, 114] on span at bounding box center [320, 116] width 6 height 6
click at [0, 0] on input "radio" at bounding box center [0, 0] width 0 height 0
click at [319, 143] on span at bounding box center [320, 144] width 6 height 6
click at [0, 0] on input "radio" at bounding box center [0, 0] width 0 height 0
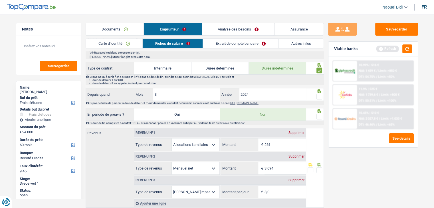
scroll to position [257, 0]
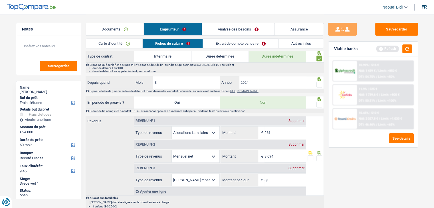
click at [318, 83] on span at bounding box center [320, 85] width 6 height 6
click at [0, 0] on input "radio" at bounding box center [0, 0] width 0 height 0
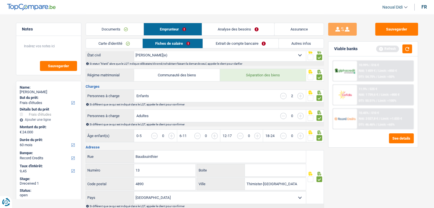
scroll to position [0, 0]
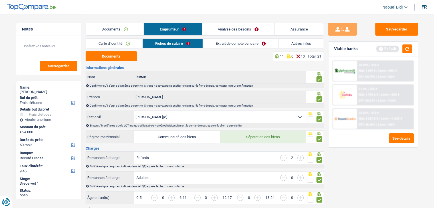
click at [231, 44] on link "Extrait de compte bancaire" at bounding box center [240, 43] width 75 height 9
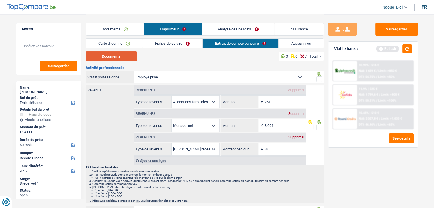
click at [92, 52] on button "Documents" at bounding box center [111, 56] width 51 height 10
click at [294, 90] on div "Supprimer" at bounding box center [296, 90] width 19 height 3
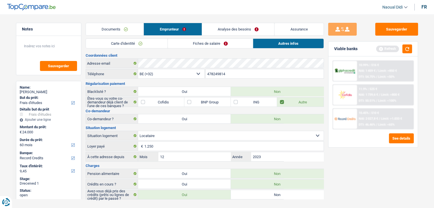
click at [222, 26] on link "Analyse des besoins" at bounding box center [238, 29] width 73 height 12
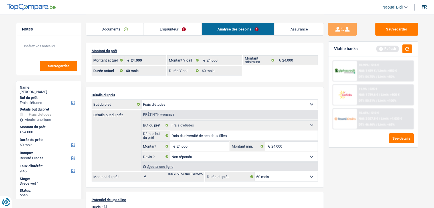
click at [167, 30] on link "Emprunteur" at bounding box center [173, 29] width 58 height 12
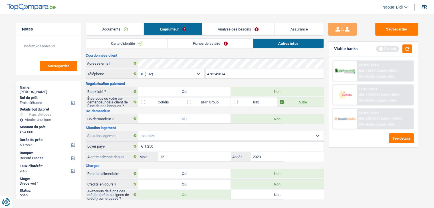
click at [202, 42] on link "Fiches de salaire" at bounding box center [210, 43] width 85 height 9
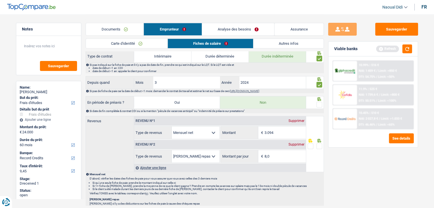
scroll to position [285, 0]
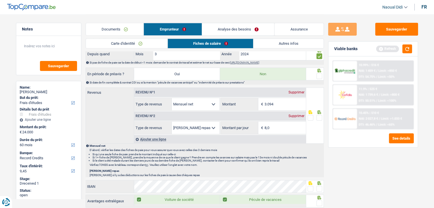
click at [282, 103] on input "3.094" at bounding box center [285, 104] width 41 height 12
type input "3.569"
click at [319, 116] on span at bounding box center [320, 118] width 6 height 6
click at [0, 0] on input "radio" at bounding box center [0, 0] width 0 height 0
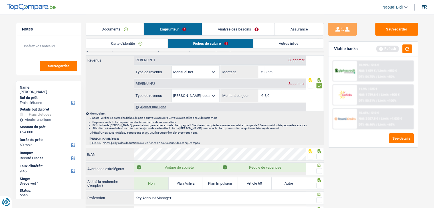
scroll to position [343, 0]
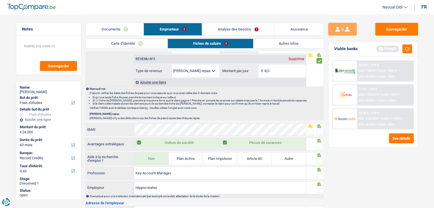
click at [186, 120] on div "Informations générales Rutten Nom Confirmer qu'il s'agit de la même personne. S…" at bounding box center [205, 21] width 238 height 597
click at [319, 130] on span at bounding box center [320, 132] width 6 height 6
click at [0, 0] on input "radio" at bounding box center [0, 0] width 0 height 0
click at [320, 145] on span at bounding box center [320, 147] width 6 height 6
click at [0, 0] on input "radio" at bounding box center [0, 0] width 0 height 0
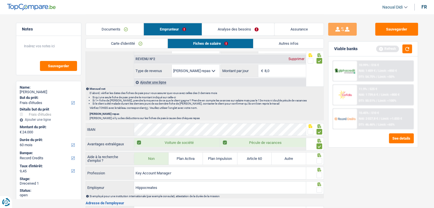
click at [320, 158] on span at bounding box center [320, 161] width 6 height 6
click at [0, 0] on input "radio" at bounding box center [0, 0] width 0 height 0
click at [317, 174] on span at bounding box center [320, 176] width 6 height 6
click at [0, 0] on input "radio" at bounding box center [0, 0] width 0 height 0
click at [318, 187] on span at bounding box center [320, 190] width 6 height 6
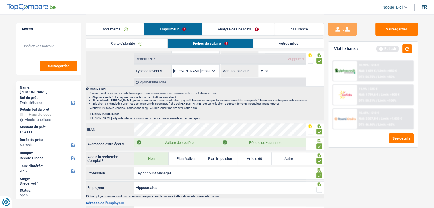
click at [0, 0] on input "radio" at bounding box center [0, 0] width 0 height 0
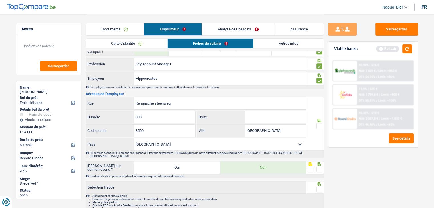
scroll to position [470, 0]
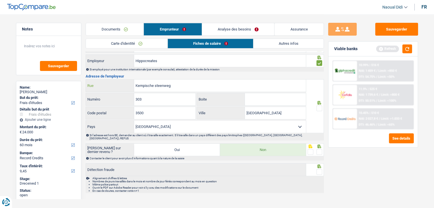
drag, startPoint x: 177, startPoint y: 84, endPoint x: 104, endPoint y: 81, distance: 72.8
click at [104, 81] on div "Kempische steenweg Rue" at bounding box center [196, 86] width 220 height 12
paste input "Gestelstraat 15 3560 Lummen"
type input "Gestelstraat 15 3560 Lummen"
drag, startPoint x: 104, startPoint y: 81, endPoint x: 114, endPoint y: 87, distance: 11.4
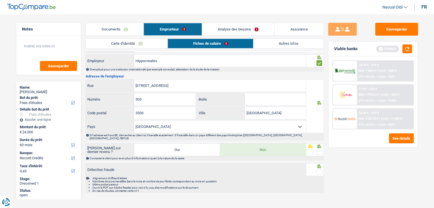
click at [106, 83] on label "Rue" at bounding box center [110, 86] width 49 height 12
click at [134, 83] on input "Gestelstraat 15 3560 Lummen" at bounding box center [220, 86] width 172 height 12
drag, startPoint x: 146, startPoint y: 96, endPoint x: 122, endPoint y: 94, distance: 24.1
click at [122, 94] on div "303 Numéro" at bounding box center [141, 99] width 110 height 12
type input "15"
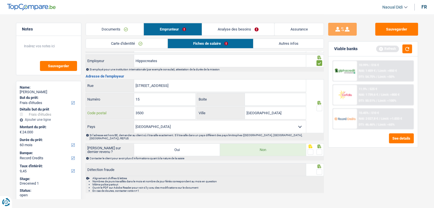
click at [152, 109] on input "3500" at bounding box center [164, 113] width 61 height 12
type input "3560"
drag, startPoint x: 186, startPoint y: 81, endPoint x: 171, endPoint y: 80, distance: 15.2
click at [171, 80] on input "Gestelstraat 15 3560 Lummen" at bounding box center [220, 86] width 172 height 12
type input "Gestelstraat 15 3560"
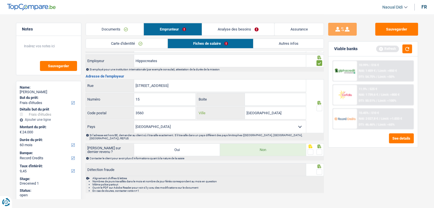
drag, startPoint x: 267, startPoint y: 109, endPoint x: 245, endPoint y: 108, distance: 22.3
click at [245, 108] on div "Hasselt Ville" at bounding box center [251, 113] width 109 height 12
paste input "Lummen"
type input "Lummen"
drag, startPoint x: 245, startPoint y: 108, endPoint x: 210, endPoint y: 101, distance: 35.4
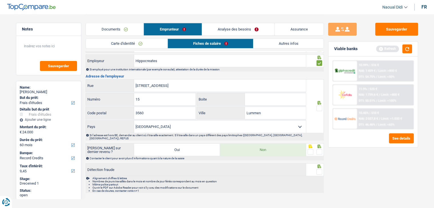
click at [237, 107] on label "Ville" at bounding box center [221, 113] width 48 height 12
click at [245, 107] on input "Lummen" at bounding box center [275, 113] width 61 height 12
click at [177, 83] on input "Gestelstraat 15 3560" at bounding box center [220, 86] width 172 height 12
type input "Gestelstraat"
click at [319, 107] on span at bounding box center [320, 109] width 6 height 6
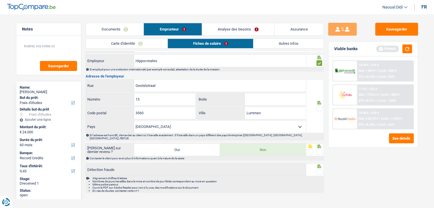
click at [0, 0] on input "radio" at bounding box center [0, 0] width 0 height 0
click at [320, 149] on span at bounding box center [320, 152] width 6 height 6
click at [0, 0] on input "radio" at bounding box center [0, 0] width 0 height 0
click at [320, 169] on span at bounding box center [320, 172] width 6 height 6
click at [0, 0] on input "radio" at bounding box center [0, 0] width 0 height 0
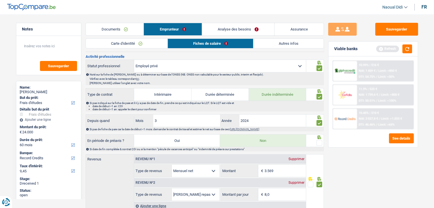
scroll to position [228, 0]
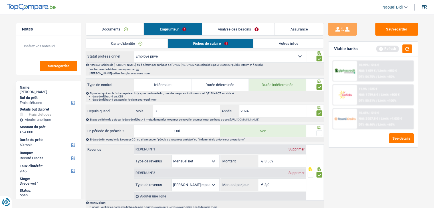
click at [319, 132] on span at bounding box center [320, 133] width 6 height 6
click at [0, 0] on input "radio" at bounding box center [0, 0] width 0 height 0
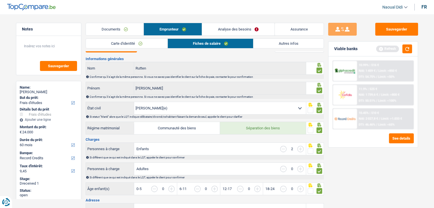
scroll to position [0, 0]
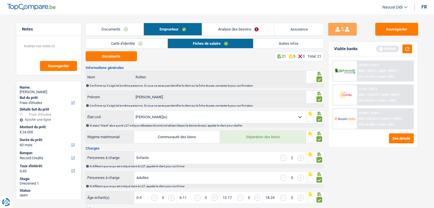
click at [244, 29] on link "Analyse des besoins" at bounding box center [238, 29] width 72 height 12
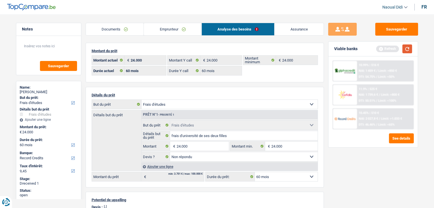
click at [409, 47] on button "button" at bounding box center [408, 49] width 10 height 9
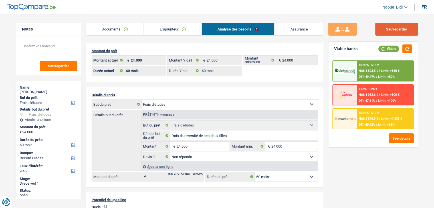
click at [403, 31] on button "Sauvegarder" at bounding box center [396, 29] width 43 height 13
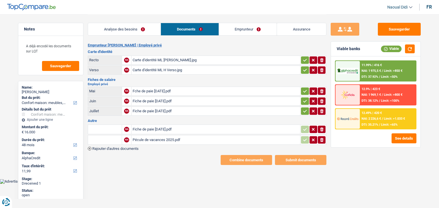
select select "household"
select select "48"
select select "alphacredit"
